Goal: Information Seeking & Learning: Learn about a topic

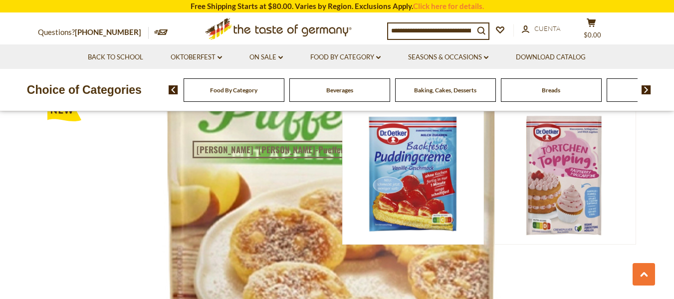
scroll to position [2071, 0]
click at [438, 33] on input at bounding box center [431, 30] width 86 height 14
type input "**********"
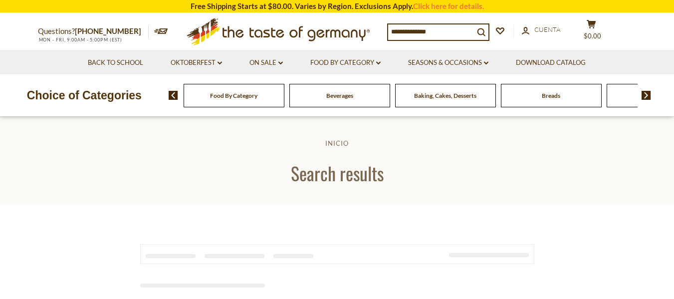
type input "**********"
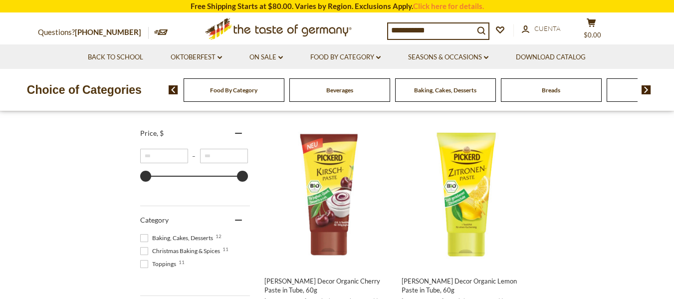
scroll to position [184, 0]
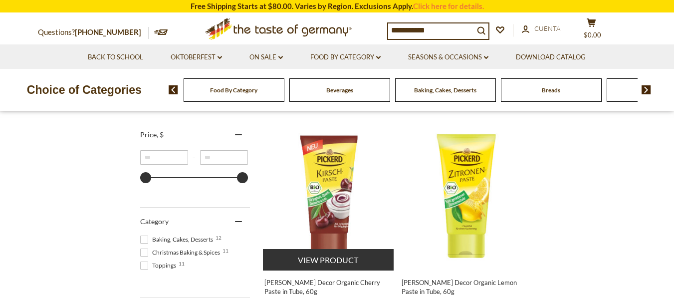
click at [343, 186] on img "Pickerd Decor Organic Cherry Paste in Tube, 60g" at bounding box center [329, 196] width 132 height 132
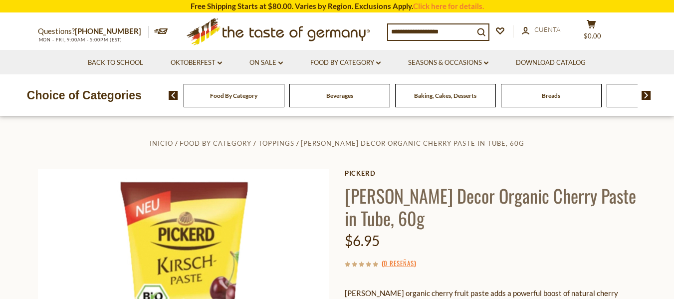
scroll to position [114, 0]
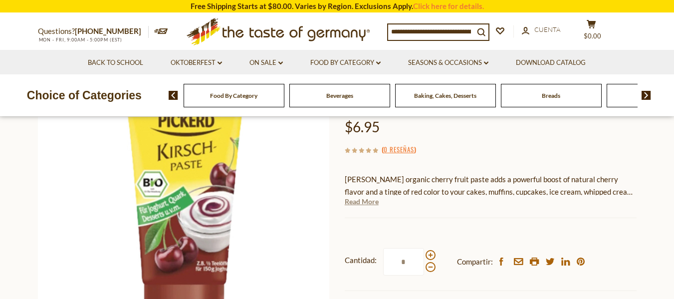
click at [361, 202] on link "Read More" at bounding box center [362, 202] width 34 height 10
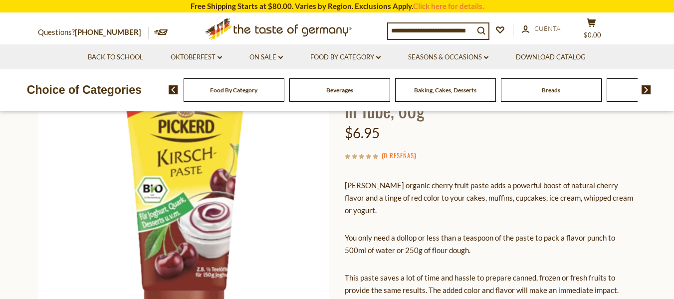
scroll to position [0, 0]
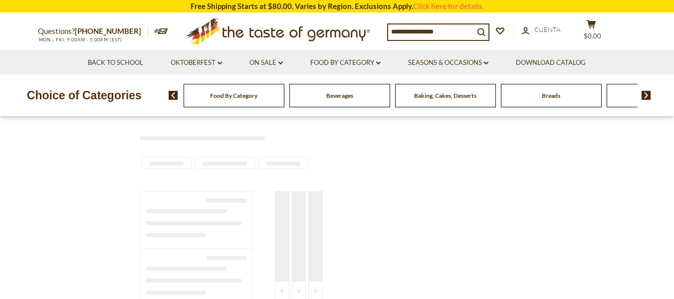
type input "**********"
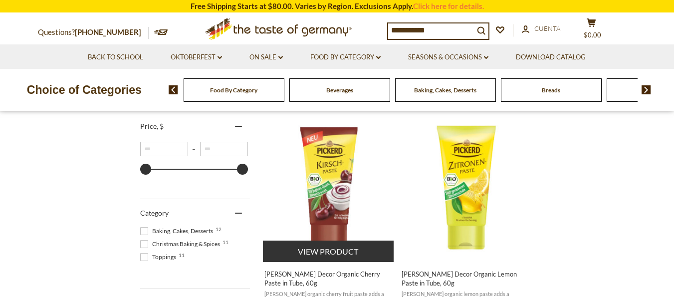
scroll to position [210, 0]
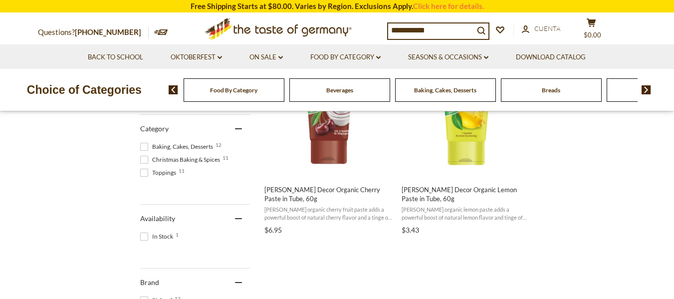
scroll to position [285, 0]
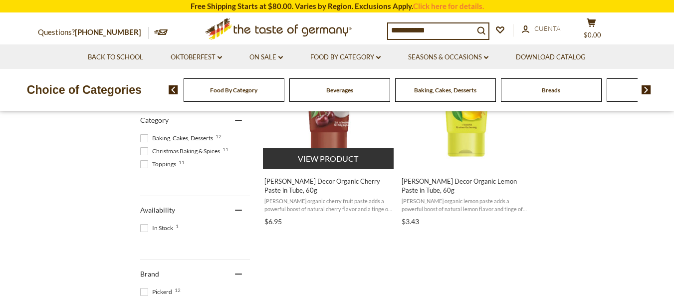
click at [304, 180] on span "Pickerd Decor Organic Cherry Paste in Tube, 60g" at bounding box center [328, 186] width 129 height 18
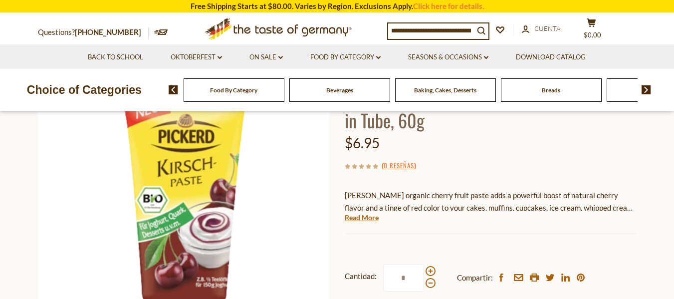
scroll to position [97, 0]
click at [361, 221] on link "Read More" at bounding box center [362, 218] width 34 height 10
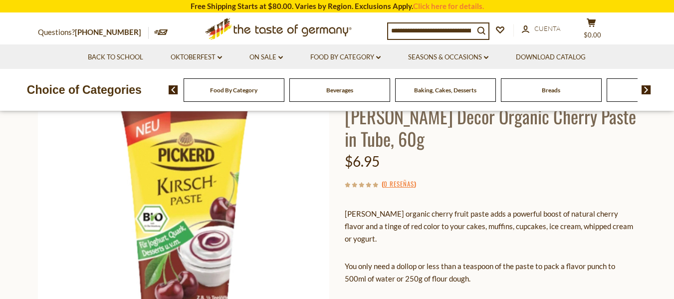
scroll to position [79, 0]
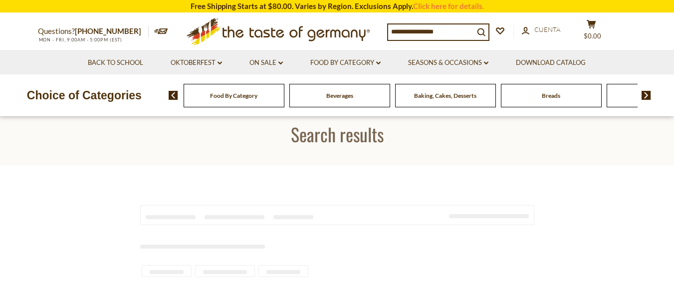
scroll to position [285, 0]
type input "**********"
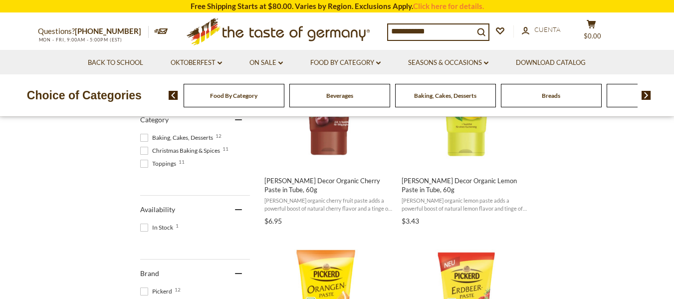
scroll to position [285, 0]
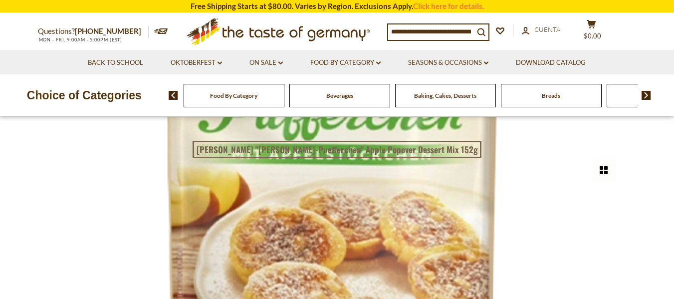
click at [446, 34] on input at bounding box center [431, 31] width 86 height 14
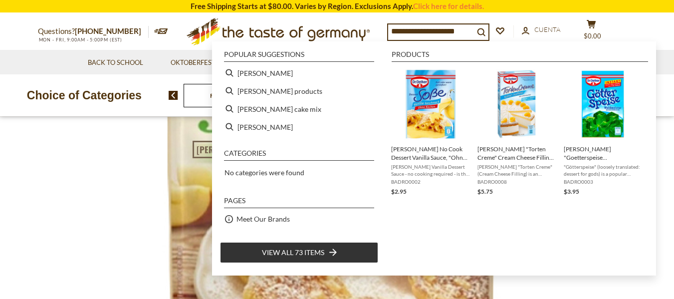
type input "**********"
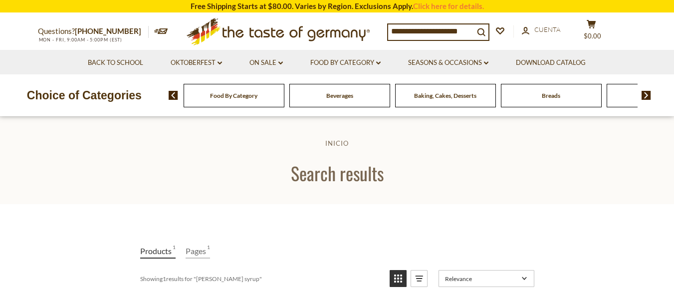
click at [466, 29] on input "**********" at bounding box center [431, 31] width 86 height 14
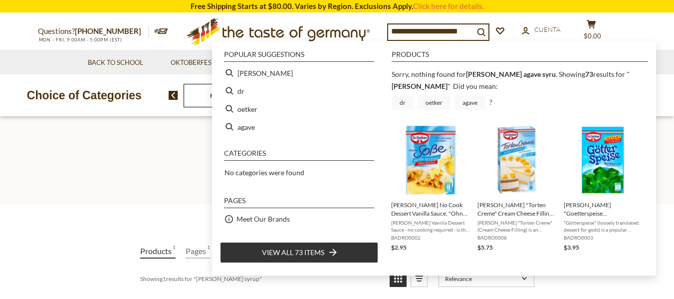
type input "*********"
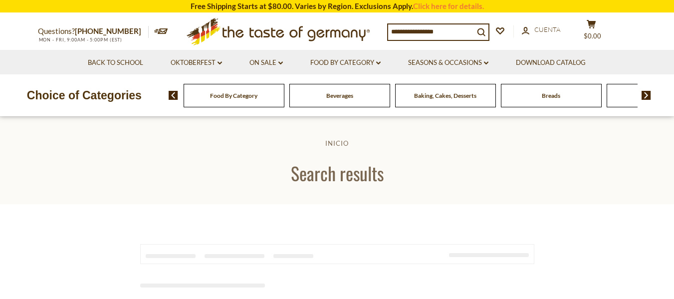
type input "*********"
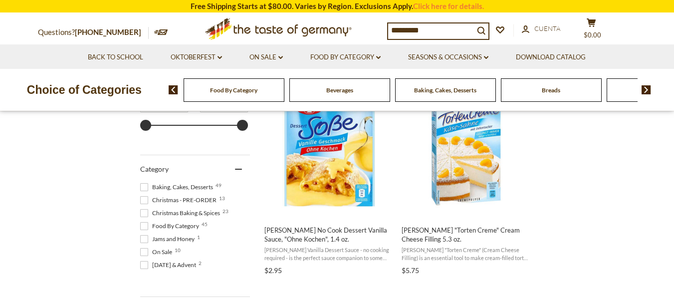
scroll to position [238, 0]
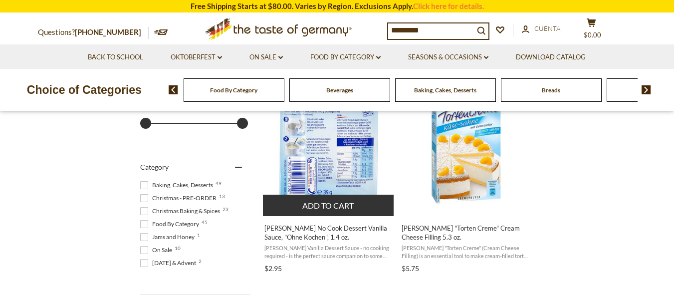
click at [321, 225] on span "[PERSON_NAME] No Cook Dessert Vanilla Sauce, "Ohne Kochen", 1.4 oz." at bounding box center [328, 233] width 129 height 18
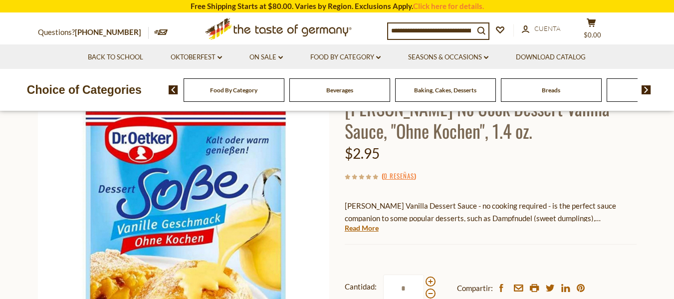
scroll to position [87, 0]
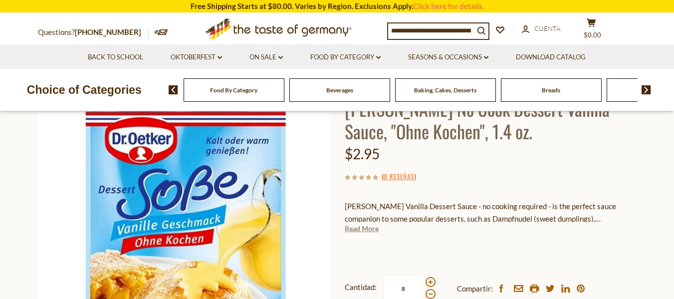
click at [358, 229] on link "Read More" at bounding box center [362, 229] width 34 height 10
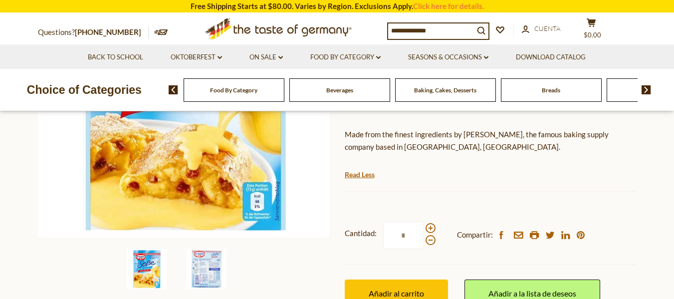
scroll to position [223, 0]
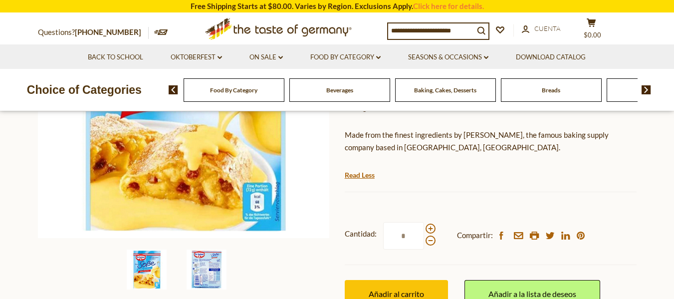
click at [202, 268] on img at bounding box center [207, 269] width 40 height 40
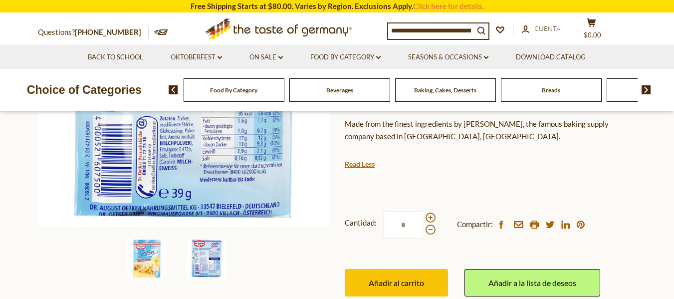
scroll to position [236, 0]
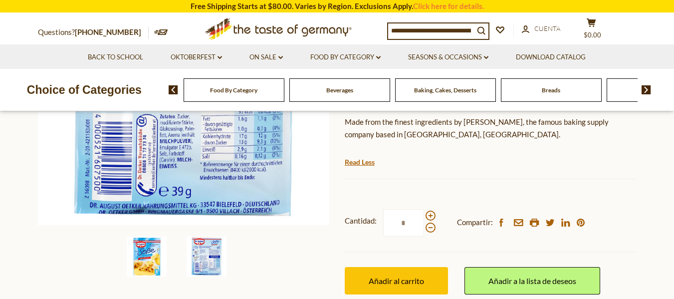
click at [147, 257] on img at bounding box center [147, 256] width 40 height 40
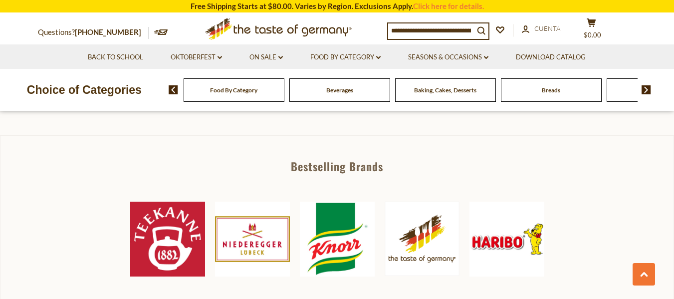
scroll to position [456, 0]
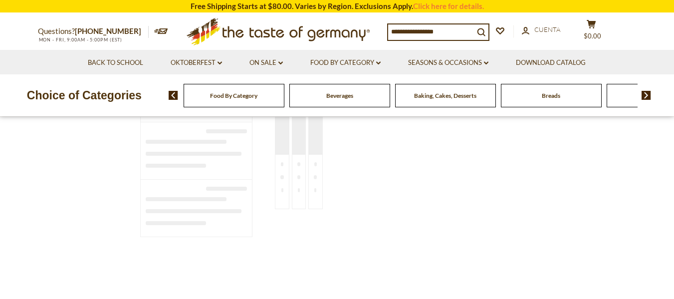
type input "*********"
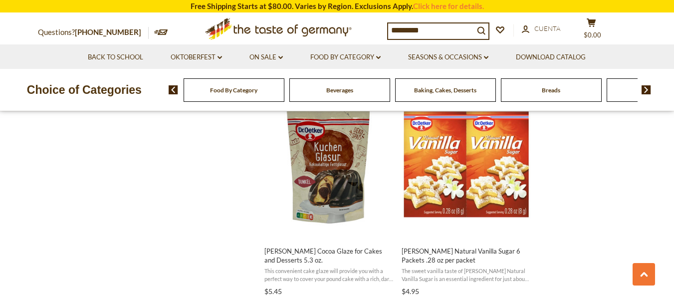
scroll to position [880, 0]
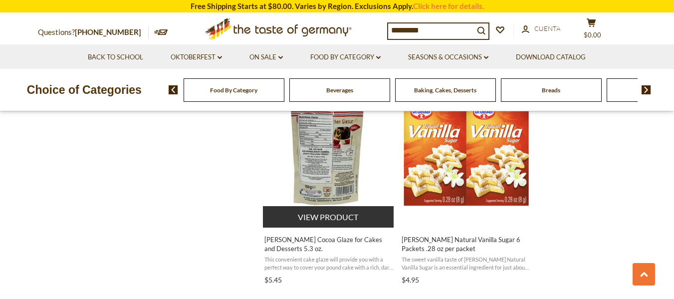
click at [339, 180] on img "Dr. Oetker Cocoa Glaze for Cakes and Desserts 5.3 oz." at bounding box center [329, 153] width 132 height 132
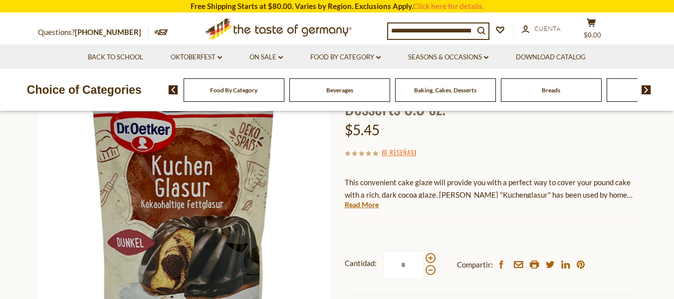
scroll to position [107, 0]
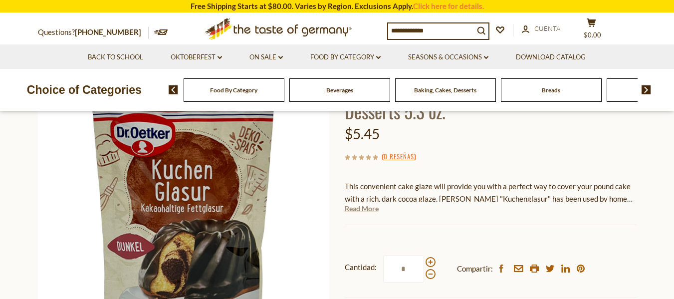
click at [365, 208] on link "Read More" at bounding box center [362, 209] width 34 height 10
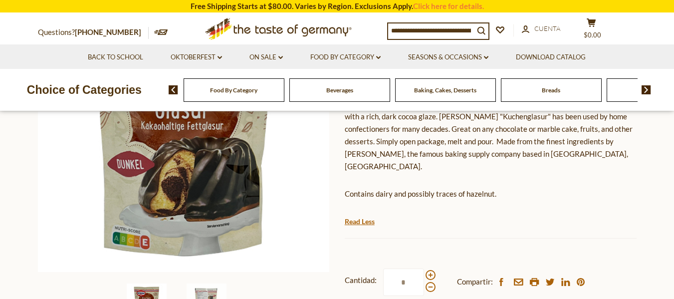
scroll to position [190, 0]
click at [214, 291] on img at bounding box center [207, 303] width 40 height 40
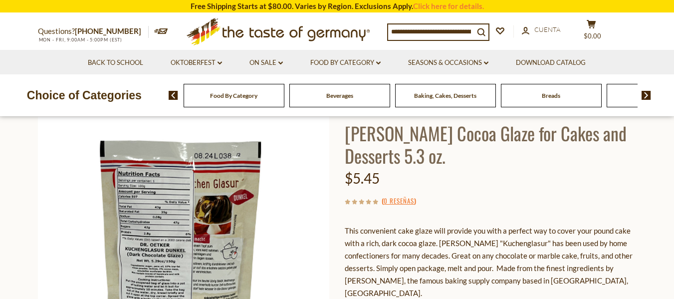
scroll to position [0, 0]
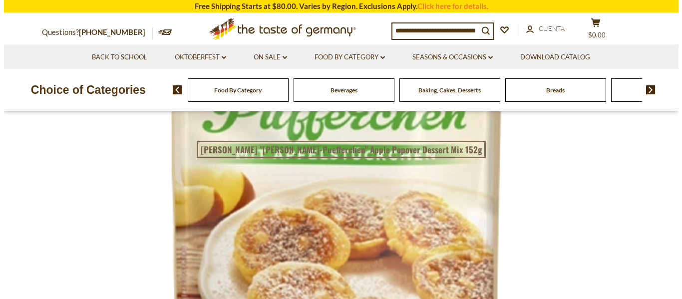
scroll to position [130, 0]
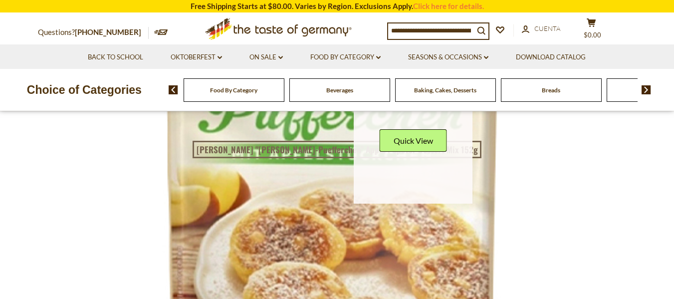
click at [400, 152] on div "Quick View" at bounding box center [413, 144] width 67 height 30
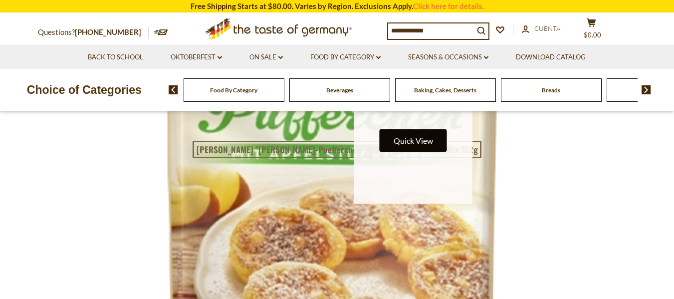
click at [399, 146] on button "Quick View" at bounding box center [413, 140] width 67 height 22
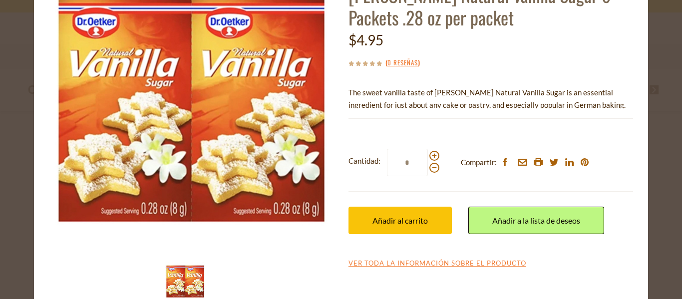
scroll to position [106, 0]
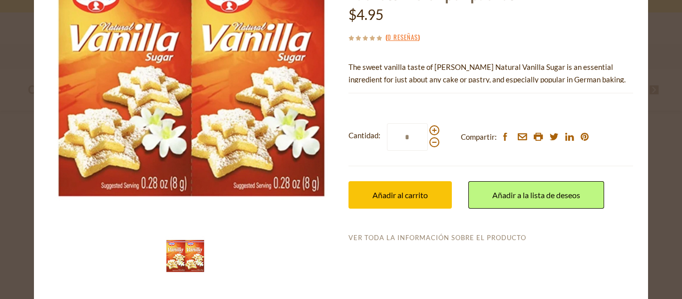
click at [392, 238] on link "Ver toda la información sobre el producto" at bounding box center [437, 237] width 178 height 9
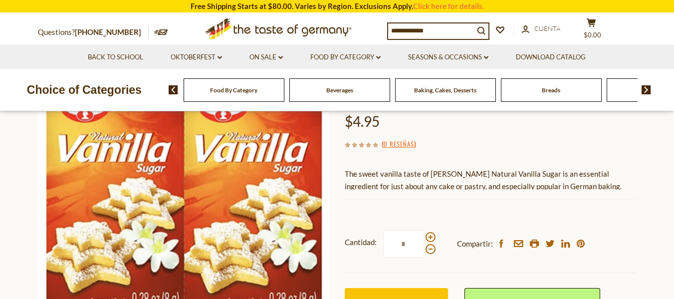
scroll to position [119, 0]
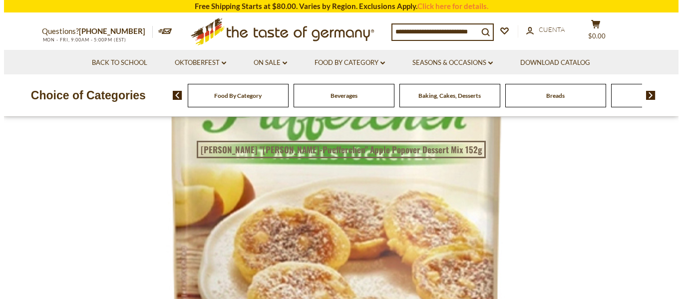
scroll to position [88, 0]
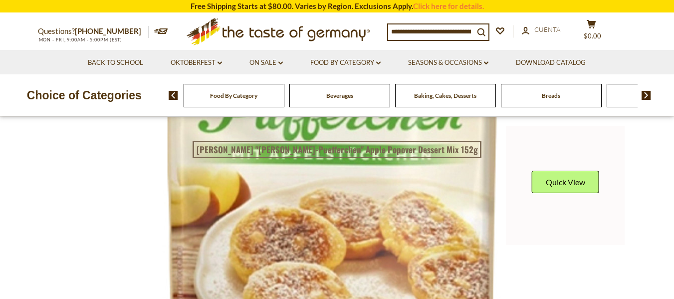
click at [567, 181] on button "Quick View" at bounding box center [565, 182] width 67 height 22
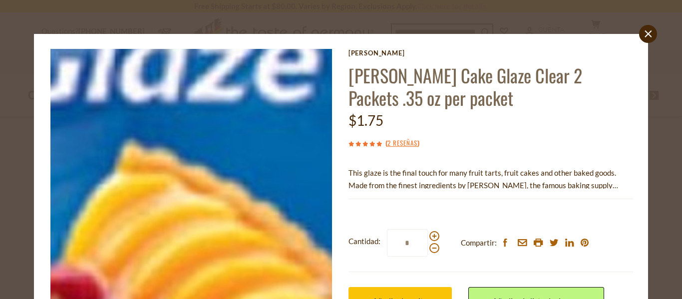
scroll to position [106, 0]
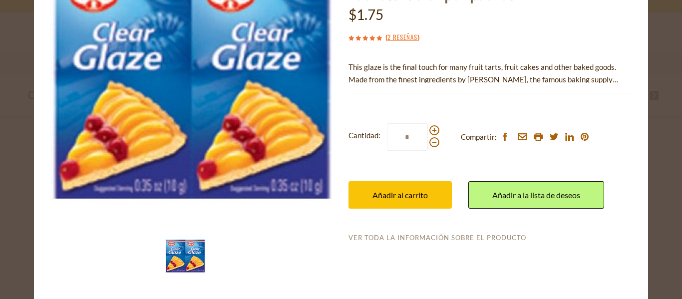
click at [428, 236] on link "Ver toda la información sobre el producto" at bounding box center [437, 237] width 178 height 9
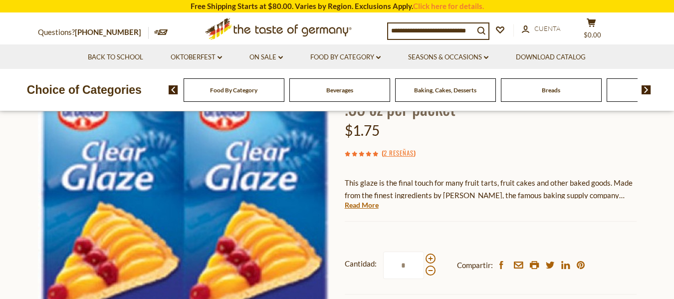
scroll to position [110, 0]
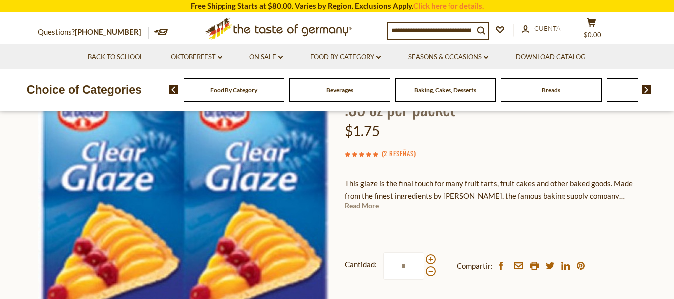
click at [365, 204] on link "Read More" at bounding box center [362, 206] width 34 height 10
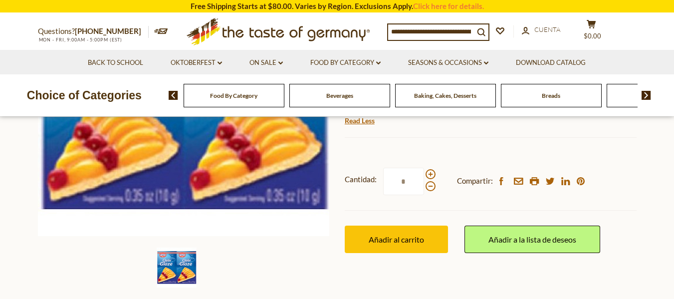
scroll to position [0, 0]
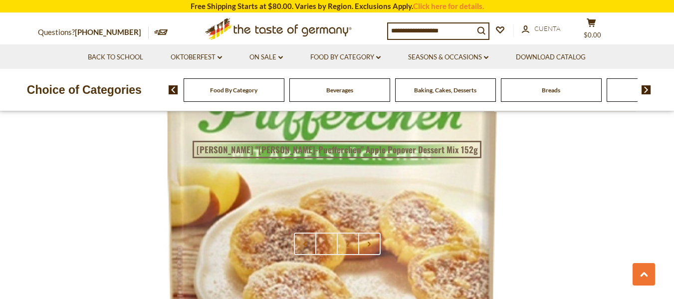
scroll to position [2224, 0]
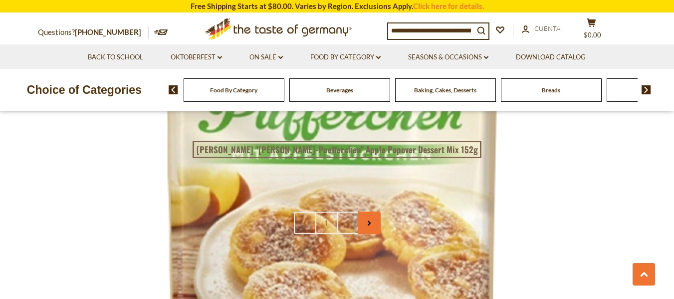
click at [369, 221] on icon at bounding box center [369, 223] width 6 height 5
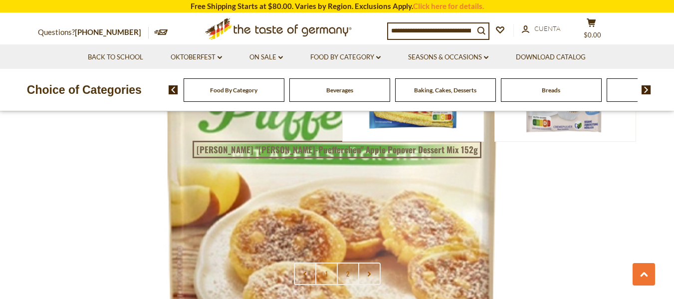
scroll to position [2172, 0]
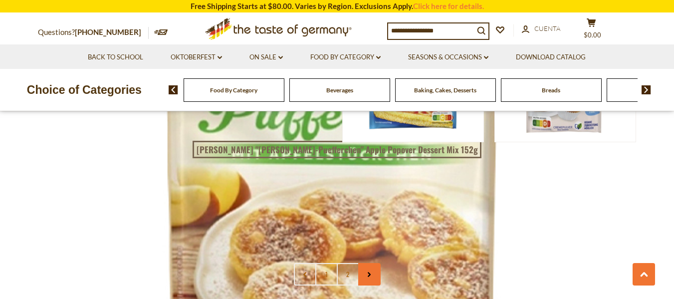
click at [375, 263] on link at bounding box center [369, 274] width 22 height 22
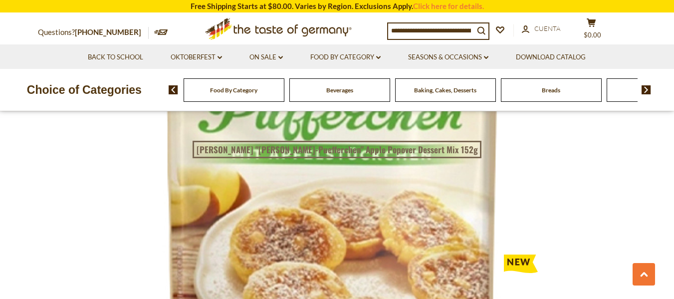
scroll to position [1679, 0]
